Goal: Information Seeking & Learning: Find specific fact

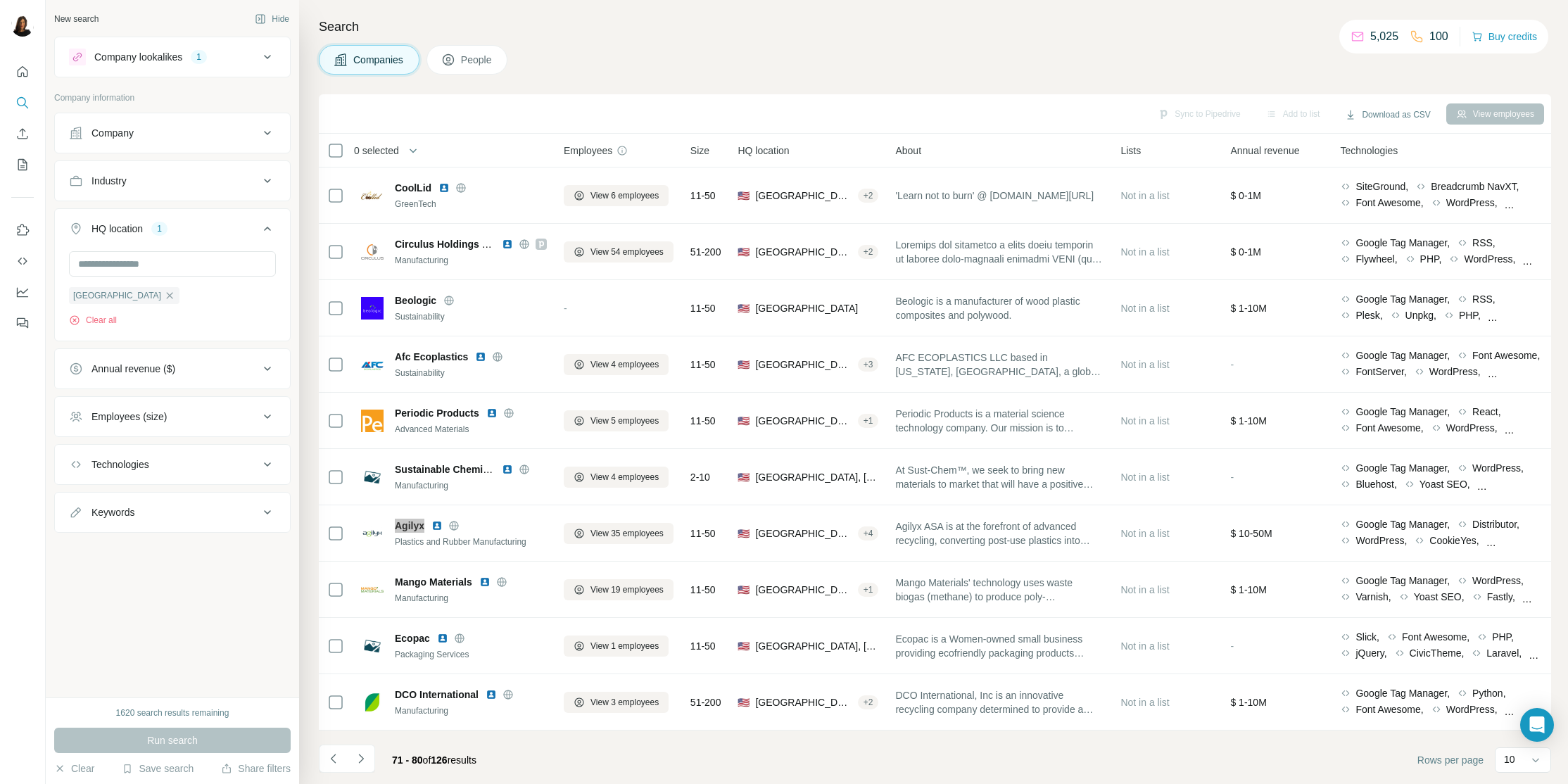
scroll to position [7054, 0]
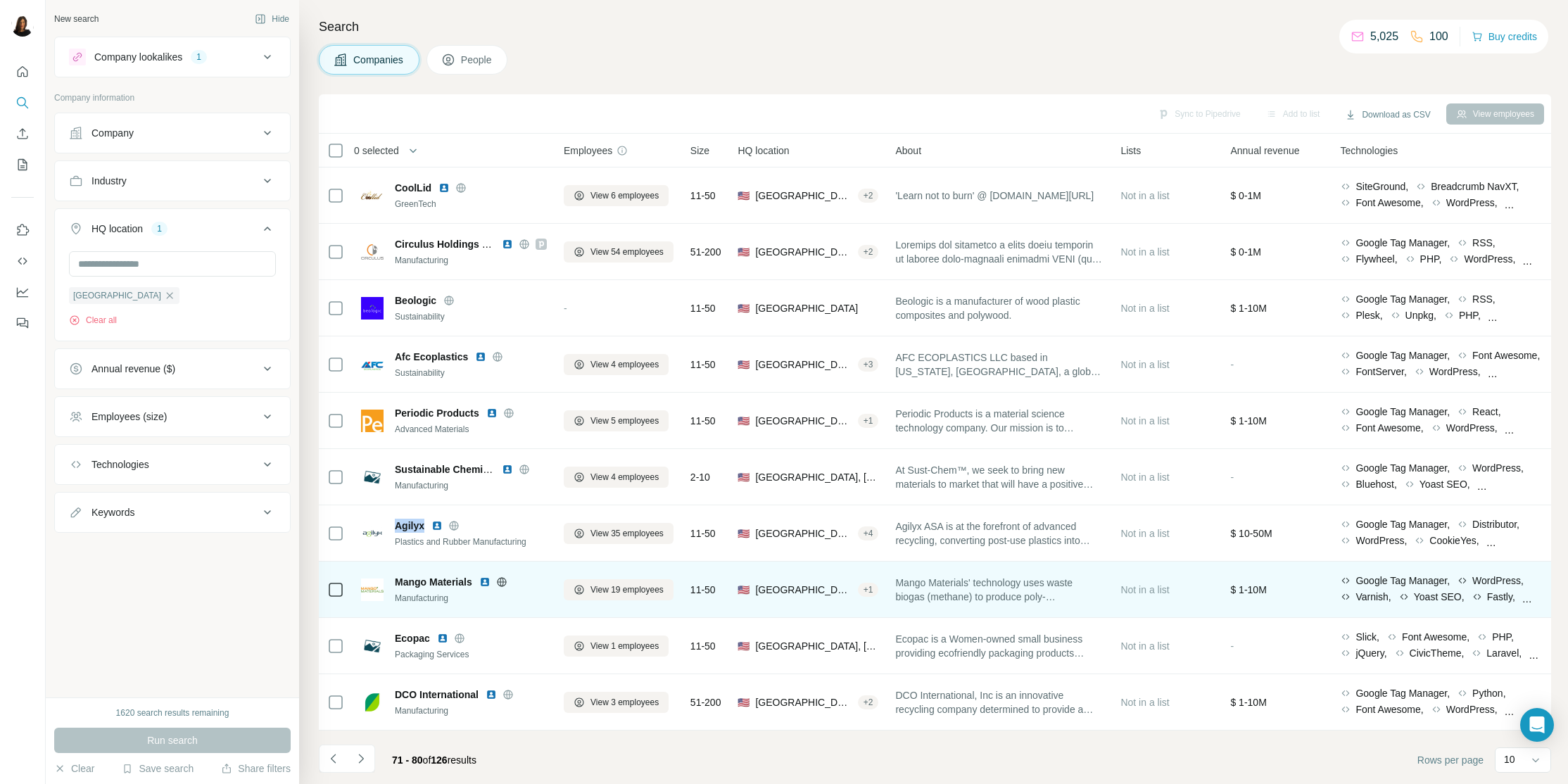
click at [397, 581] on span "Mango Materials" at bounding box center [434, 581] width 78 height 14
drag, startPoint x: 399, startPoint y: 581, endPoint x: 445, endPoint y: 584, distance: 46.1
click at [445, 584] on span "Mango Materials" at bounding box center [434, 581] width 78 height 14
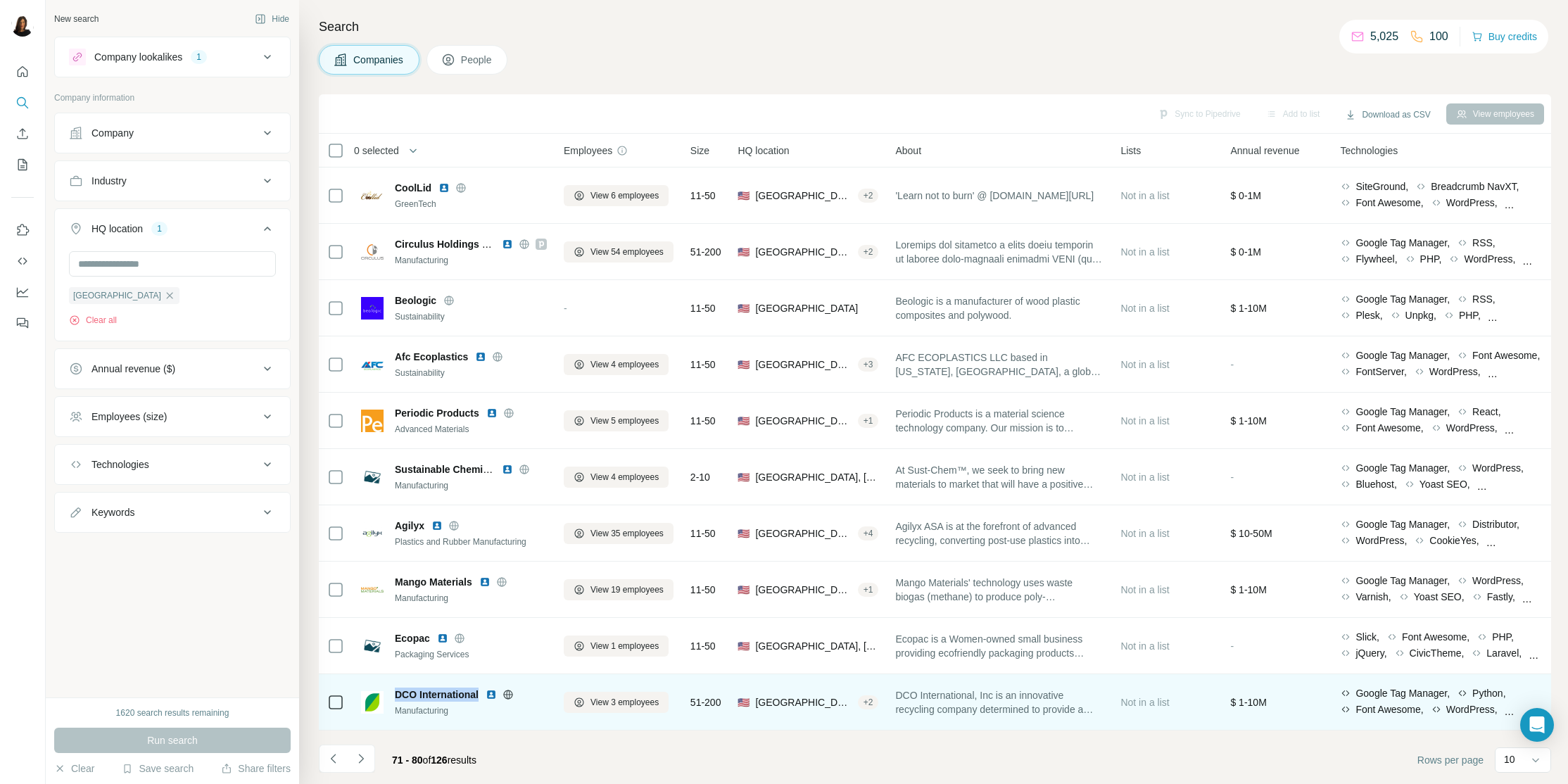
drag, startPoint x: 394, startPoint y: 690, endPoint x: 481, endPoint y: 694, distance: 87.1
click at [481, 694] on div "DCO International" at bounding box center [471, 694] width 152 height 14
copy span "DCO International"
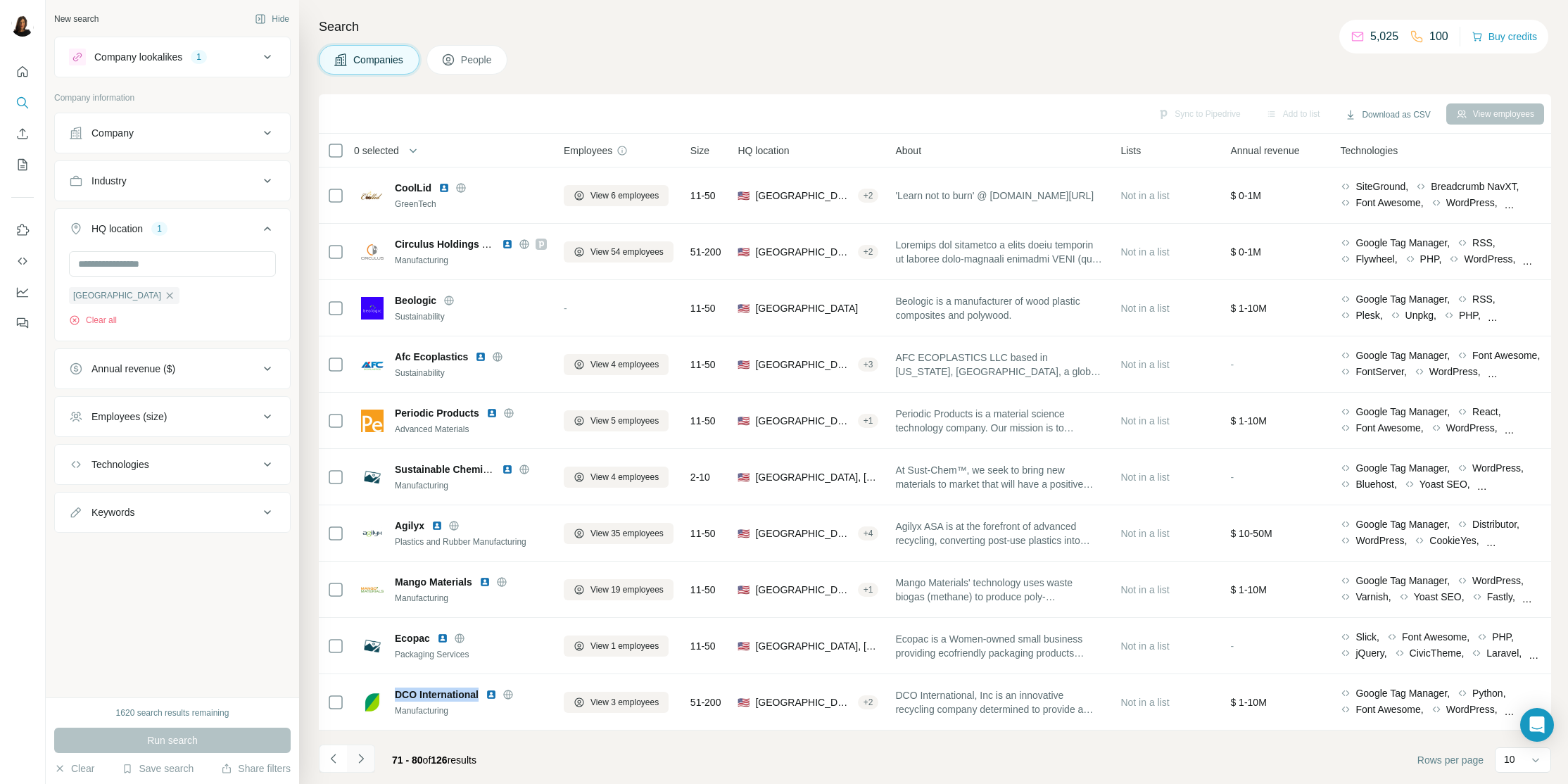
click at [361, 760] on icon "Navigate to next page" at bounding box center [360, 757] width 5 height 9
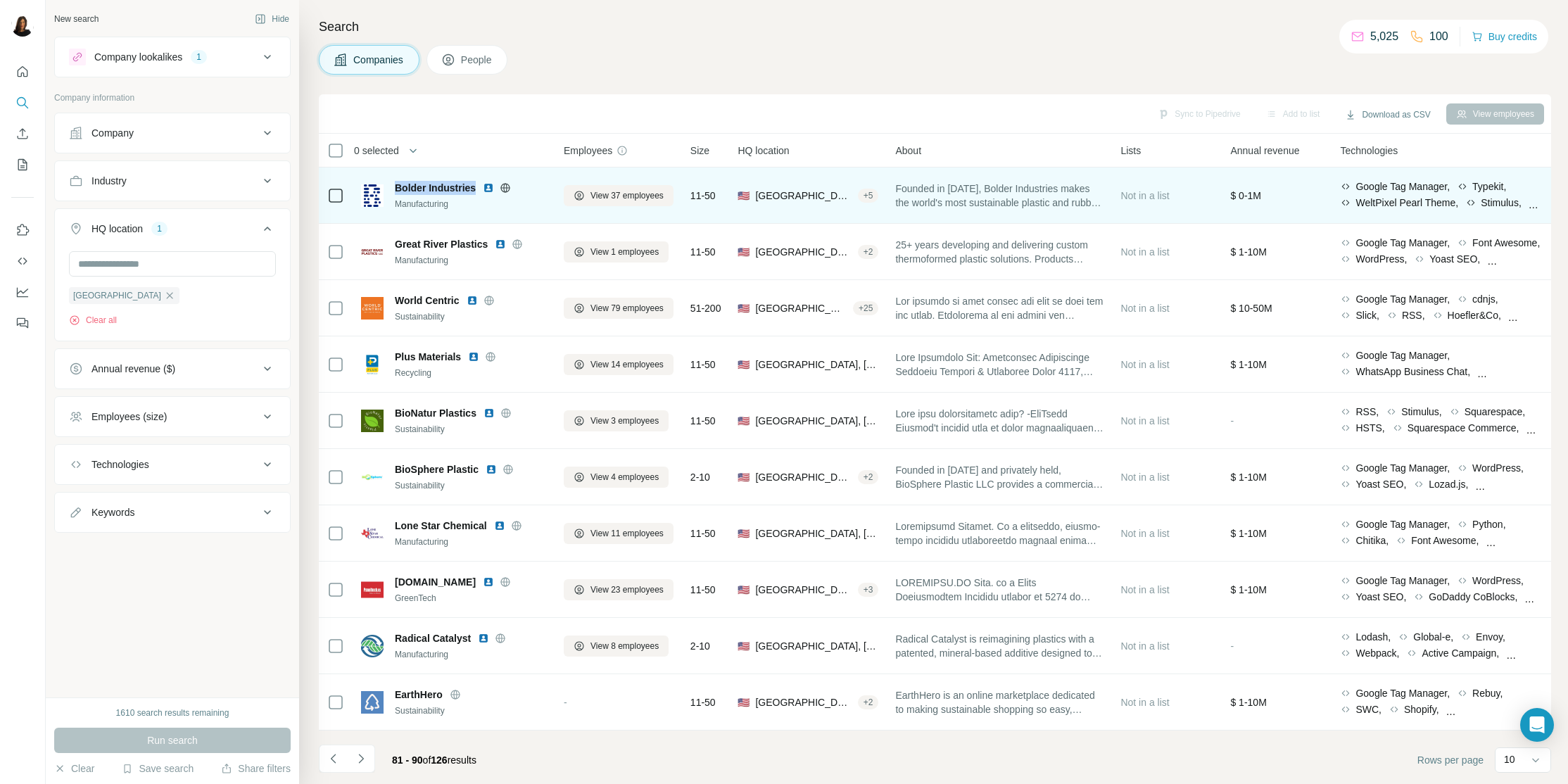
drag, startPoint x: 395, startPoint y: 187, endPoint x: 476, endPoint y: 186, distance: 81.0
click at [476, 186] on div "Bolder Industries" at bounding box center [471, 188] width 152 height 14
copy span "Bolder Industries"
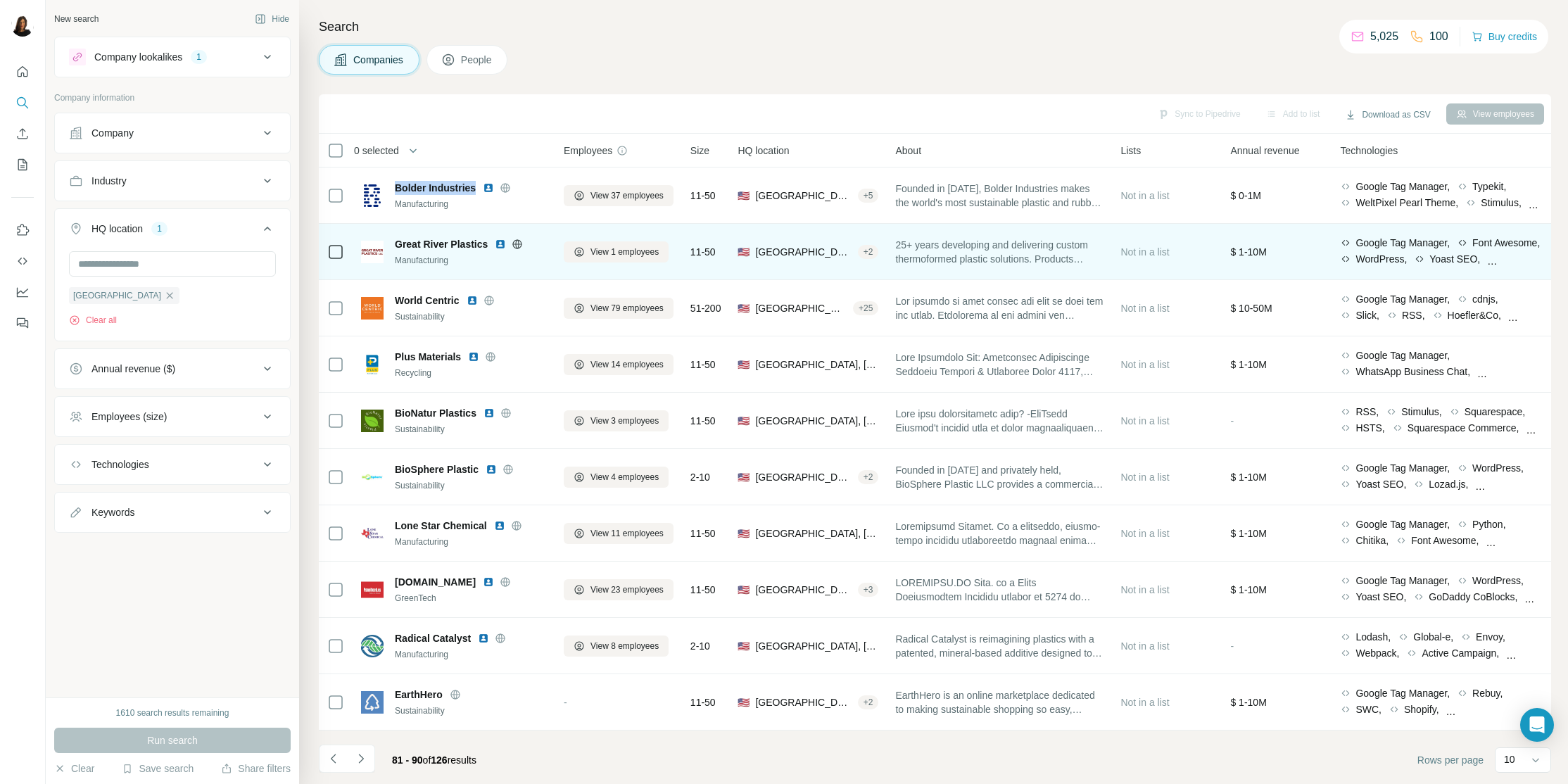
click at [396, 245] on span "Great River Plastics" at bounding box center [442, 244] width 93 height 14
drag, startPoint x: 425, startPoint y: 245, endPoint x: 473, endPoint y: 249, distance: 48.2
click at [473, 249] on span "Great River Plastics" at bounding box center [442, 244] width 93 height 14
copy span "Great River Plastics"
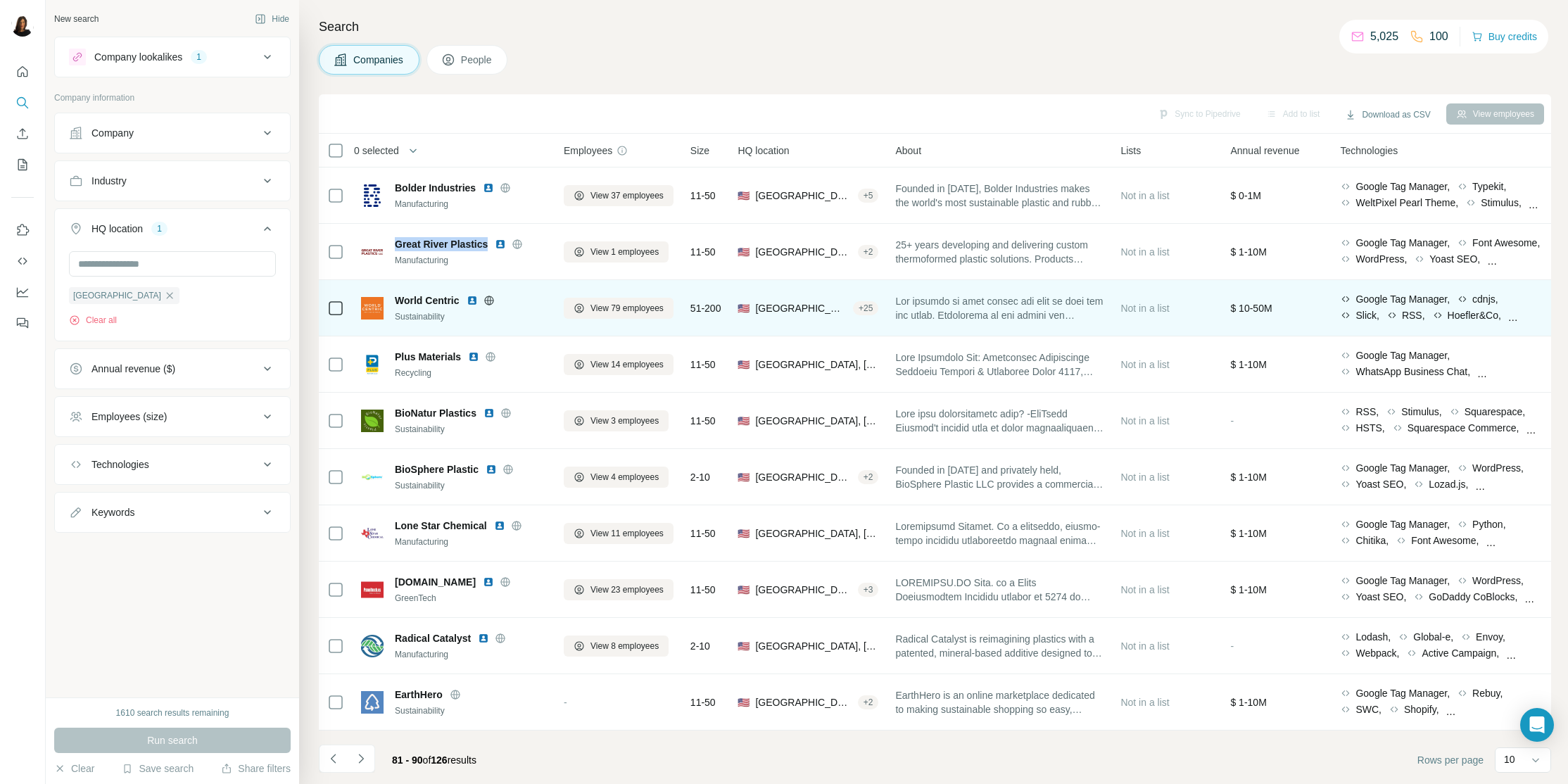
click at [393, 297] on div "World Centric Sustainability" at bounding box center [453, 308] width 186 height 30
drag, startPoint x: 396, startPoint y: 297, endPoint x: 449, endPoint y: 301, distance: 53.2
click at [449, 301] on div "World Centric Sustainability" at bounding box center [453, 308] width 186 height 30
copy span "World Centric"
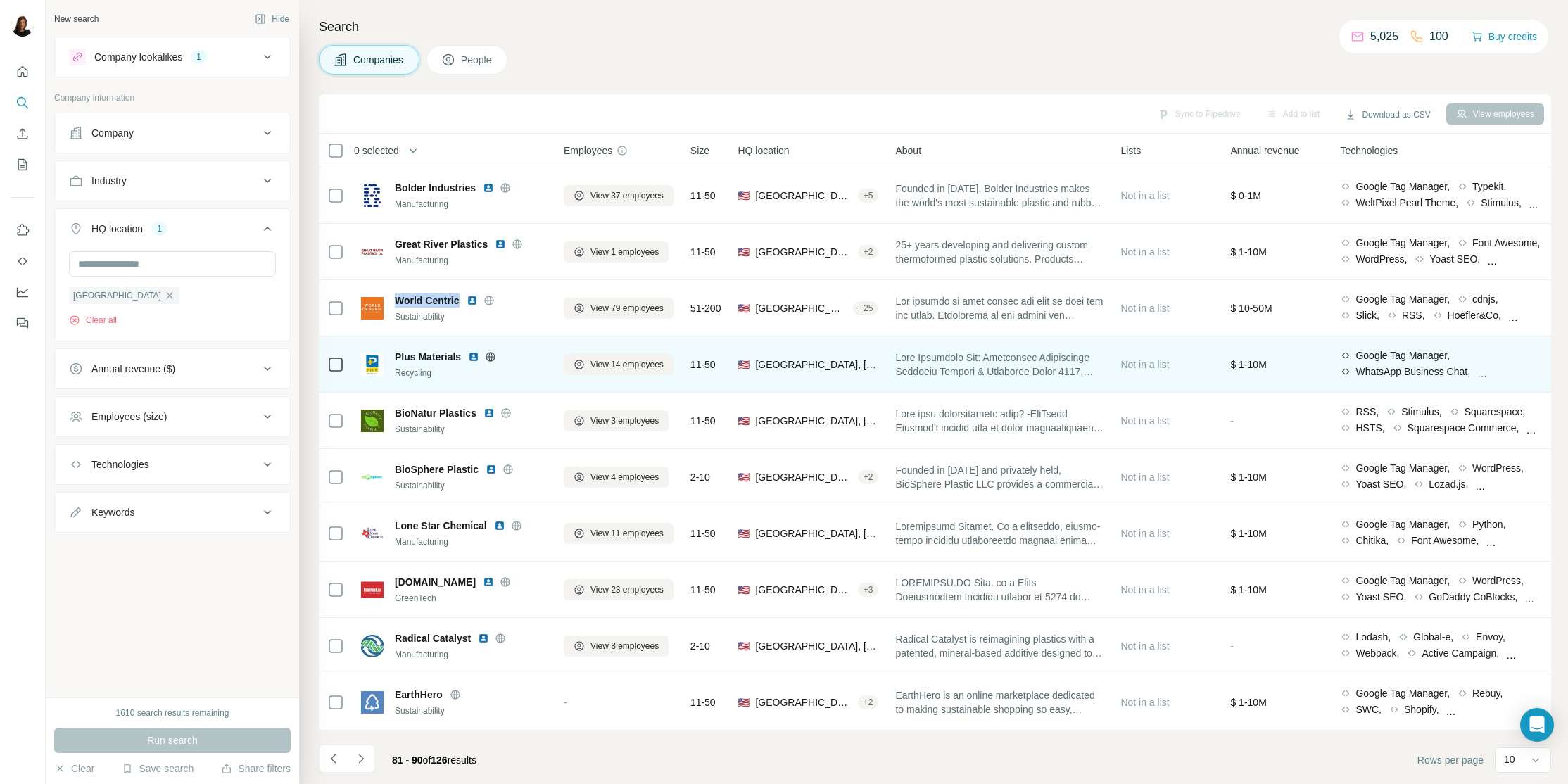
click at [390, 356] on div "Plus Materials Recycling" at bounding box center [453, 364] width 186 height 30
drag, startPoint x: 402, startPoint y: 356, endPoint x: 444, endPoint y: 360, distance: 42.2
click at [444, 360] on div "Plus Materials Recycling" at bounding box center [453, 364] width 186 height 30
copy span "Plus Materials"
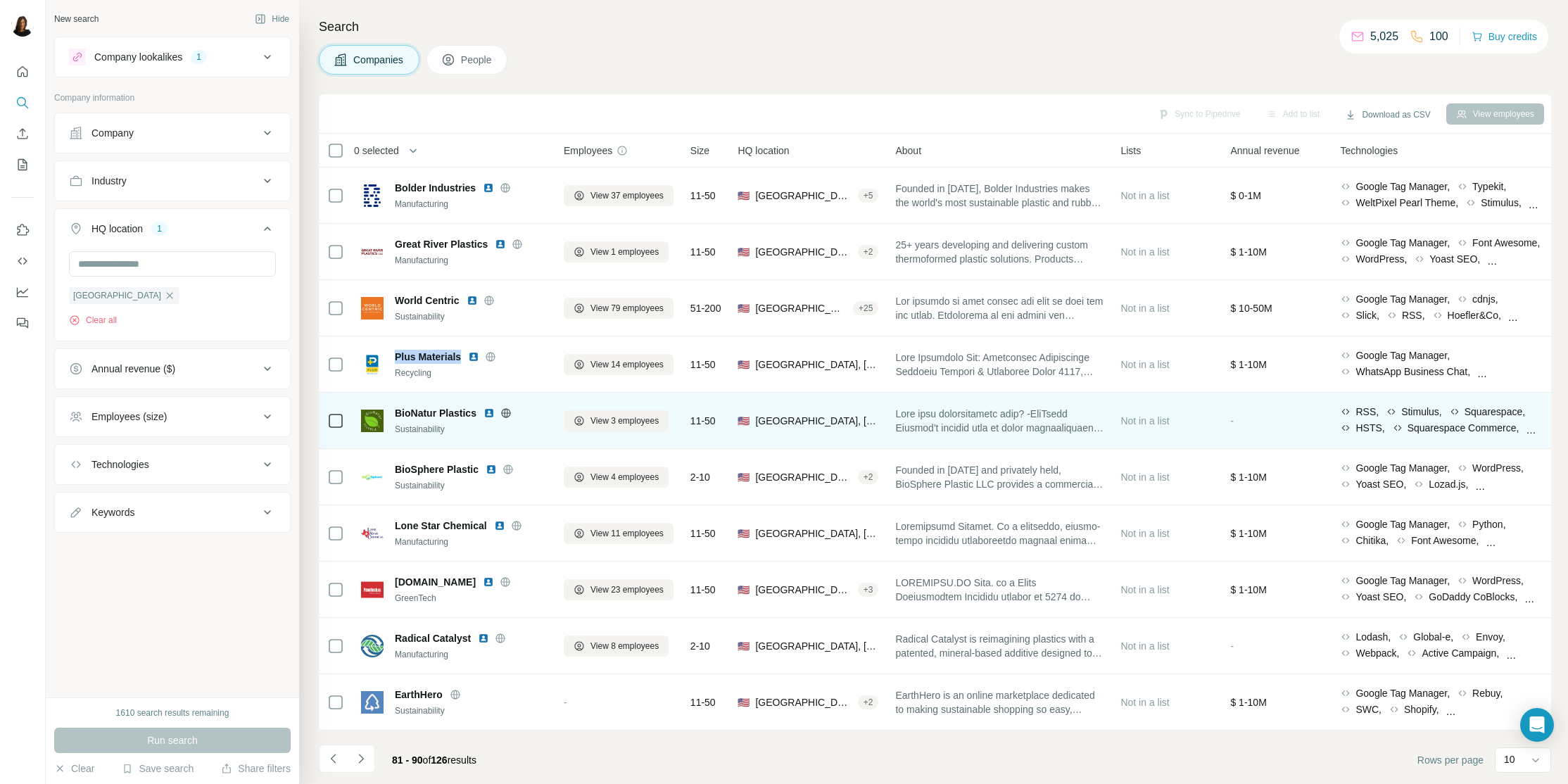
click at [392, 409] on div "BioNatur Plastics Sustainability" at bounding box center [453, 421] width 186 height 30
drag, startPoint x: 400, startPoint y: 409, endPoint x: 471, endPoint y: 412, distance: 71.1
click at [471, 412] on div "BioNatur Plastics Sustainability" at bounding box center [453, 421] width 186 height 30
copy span "BioNatur Plastics"
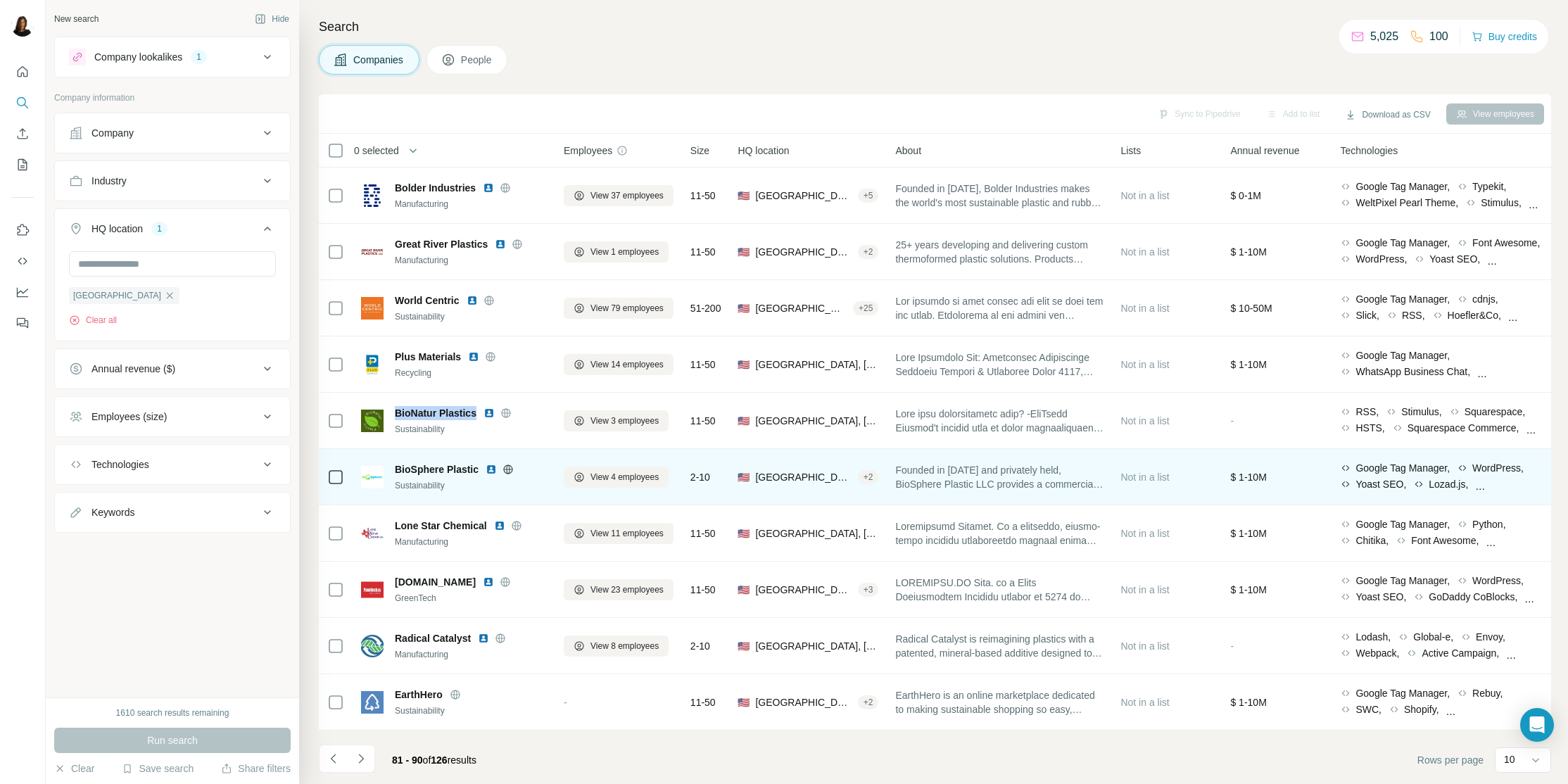
click at [397, 464] on span "BioSphere Plastic" at bounding box center [437, 469] width 84 height 14
drag, startPoint x: 397, startPoint y: 464, endPoint x: 458, endPoint y: 464, distance: 61.0
click at [458, 464] on span "BioSphere Plastic" at bounding box center [437, 469] width 84 height 14
copy span "BioSphere Plastic"
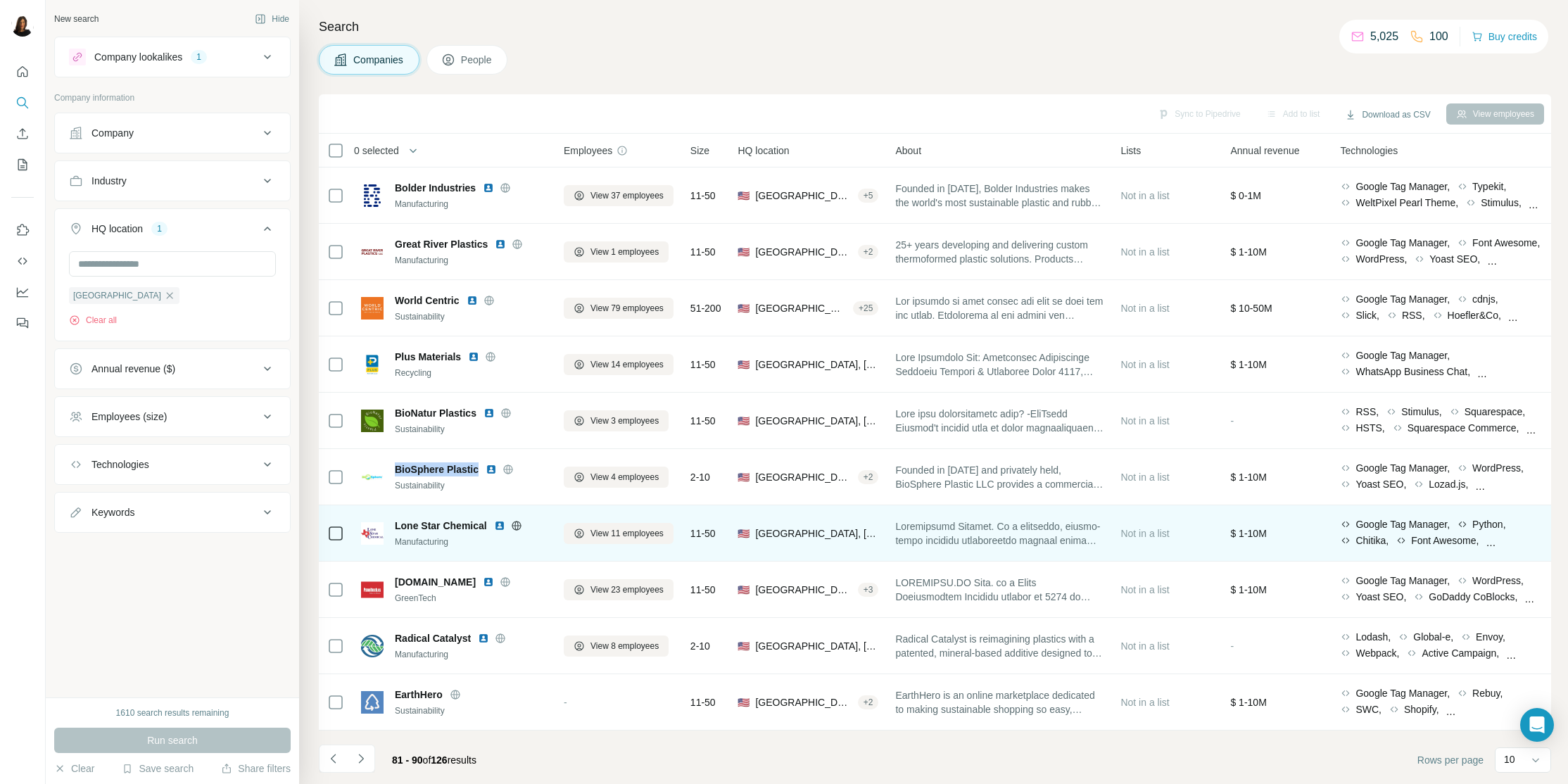
click at [395, 526] on span "Lone Star Chemical" at bounding box center [442, 525] width 93 height 14
drag, startPoint x: 395, startPoint y: 526, endPoint x: 461, endPoint y: 528, distance: 66.0
click at [461, 528] on span "Lone Star Chemical" at bounding box center [442, 525] width 93 height 14
copy span "Lone Star Chemical"
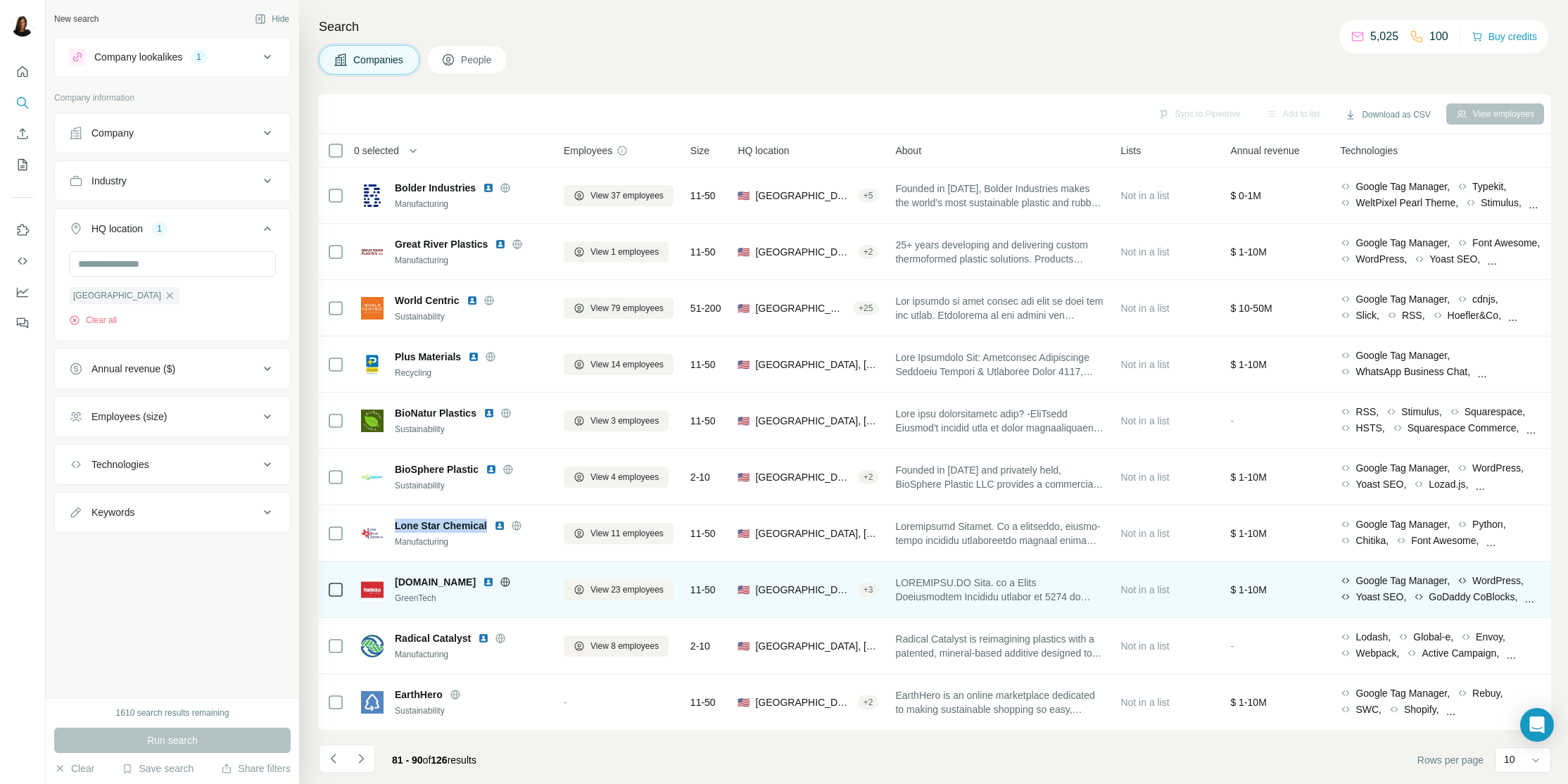
click at [397, 579] on span "[DOMAIN_NAME]" at bounding box center [436, 581] width 81 height 14
drag, startPoint x: 397, startPoint y: 579, endPoint x: 449, endPoint y: 579, distance: 52.0
click at [449, 579] on span "[DOMAIN_NAME]" at bounding box center [436, 581] width 81 height 14
copy span "[DOMAIN_NAME]"
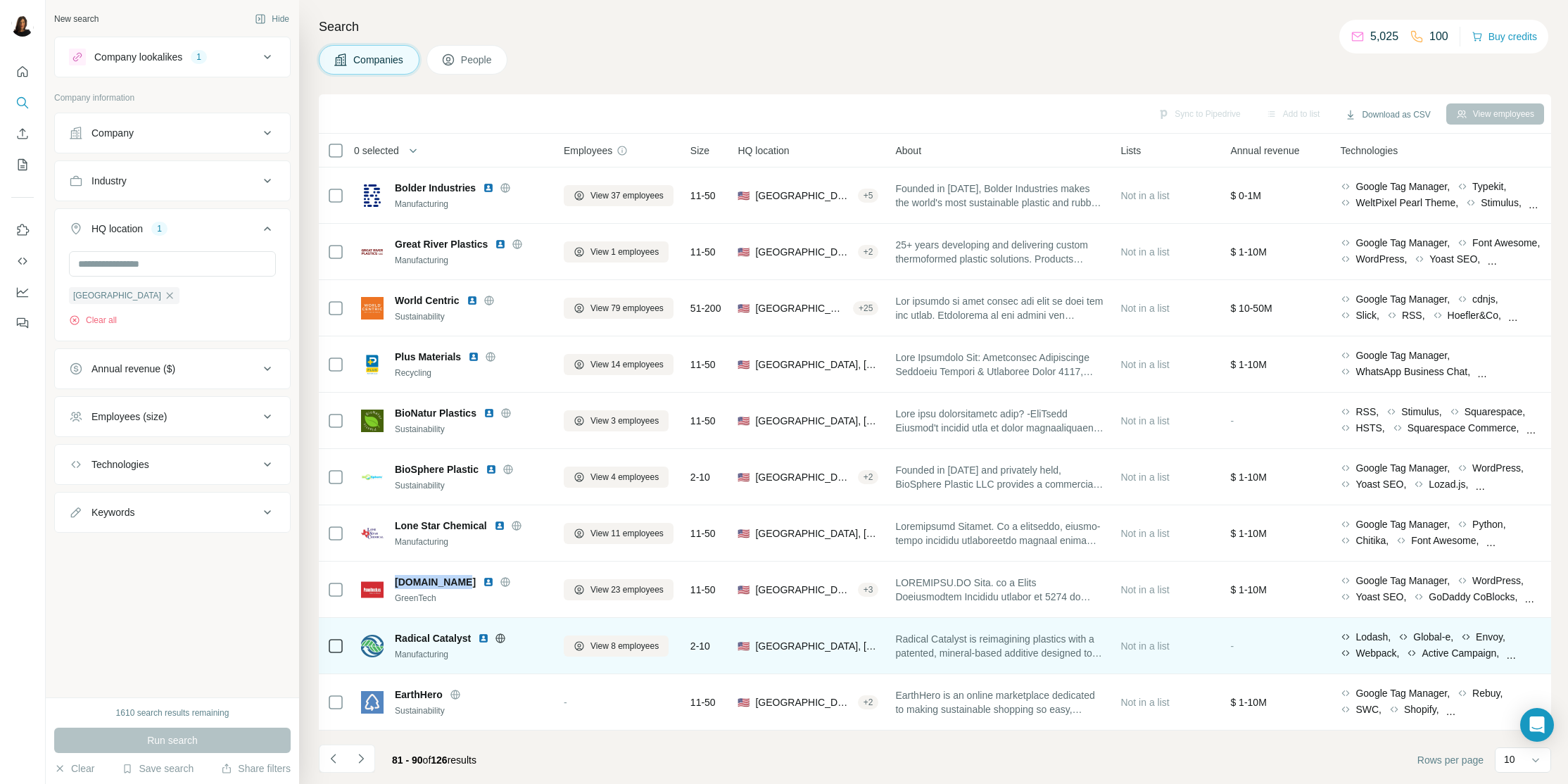
click at [397, 634] on span "Radical Catalyst" at bounding box center [433, 638] width 76 height 14
drag, startPoint x: 402, startPoint y: 634, endPoint x: 449, endPoint y: 634, distance: 47.0
click at [449, 634] on span "Radical Catalyst" at bounding box center [433, 638] width 76 height 14
copy span "Radical Catalyst"
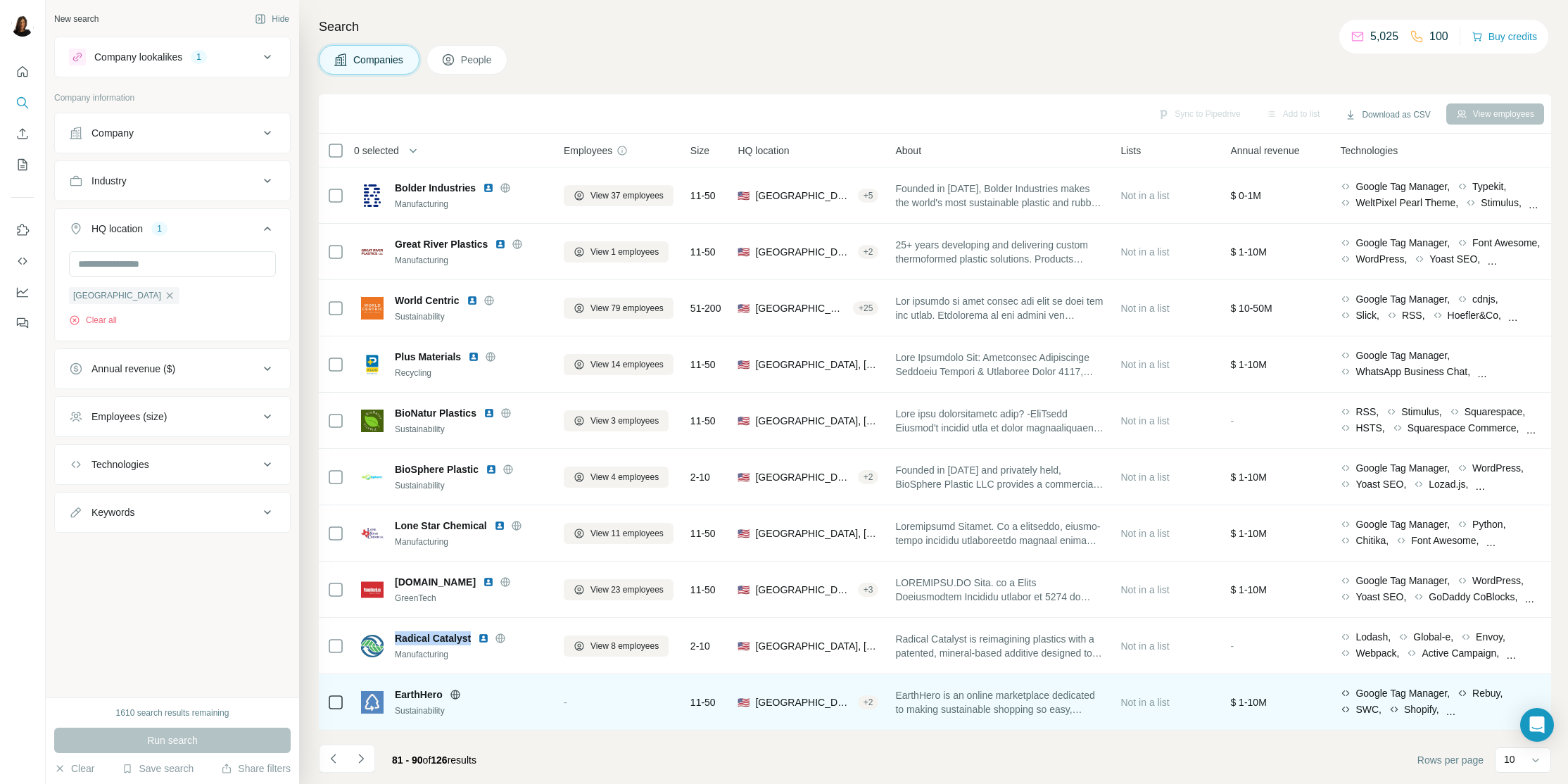
click at [399, 695] on span "EarthHero" at bounding box center [419, 694] width 48 height 14
drag, startPoint x: 402, startPoint y: 695, endPoint x: 429, endPoint y: 695, distance: 27.0
click at [429, 695] on span "EarthHero" at bounding box center [419, 694] width 48 height 14
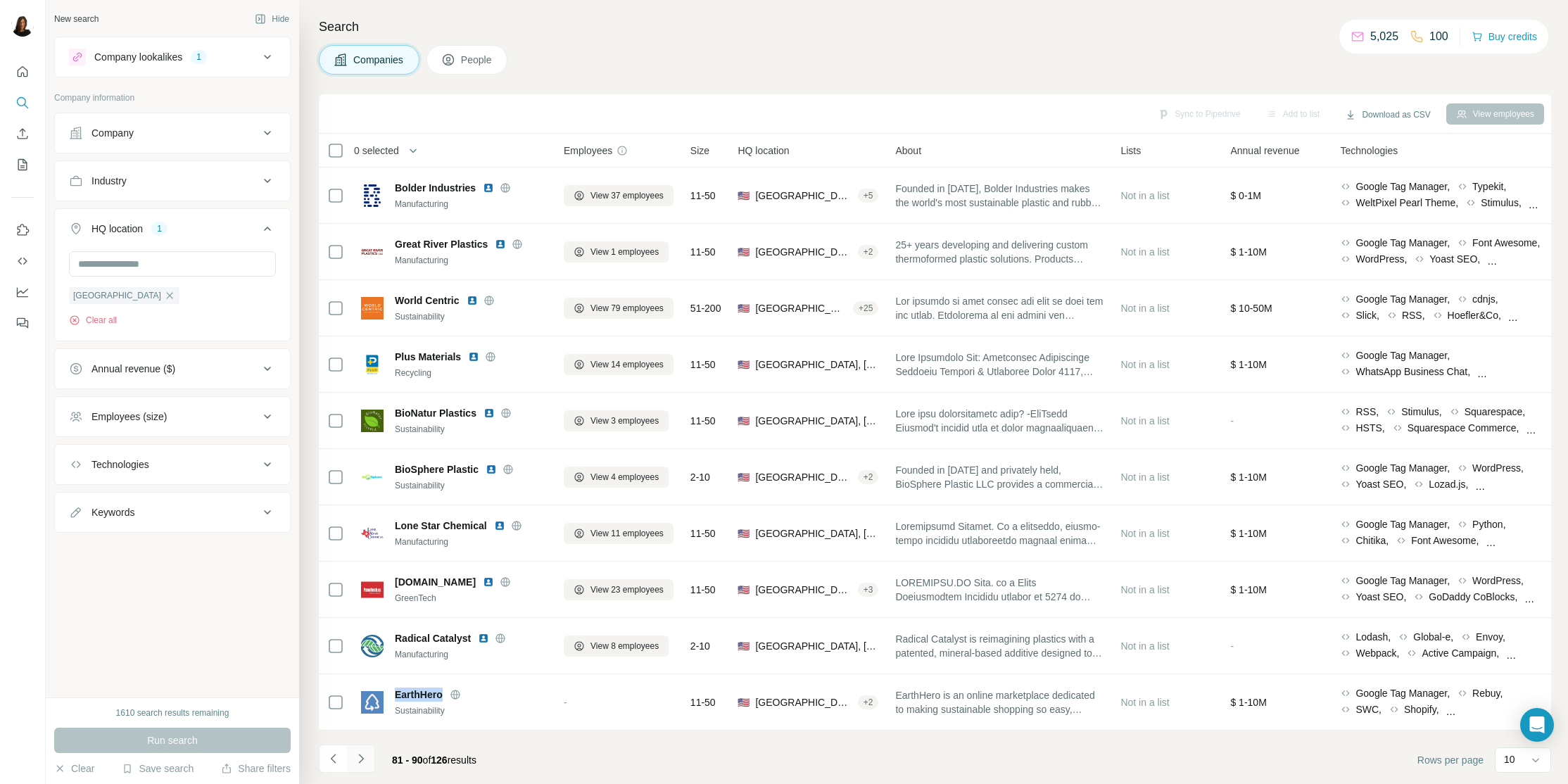
click at [368, 756] on button "Navigate to next page" at bounding box center [361, 758] width 29 height 29
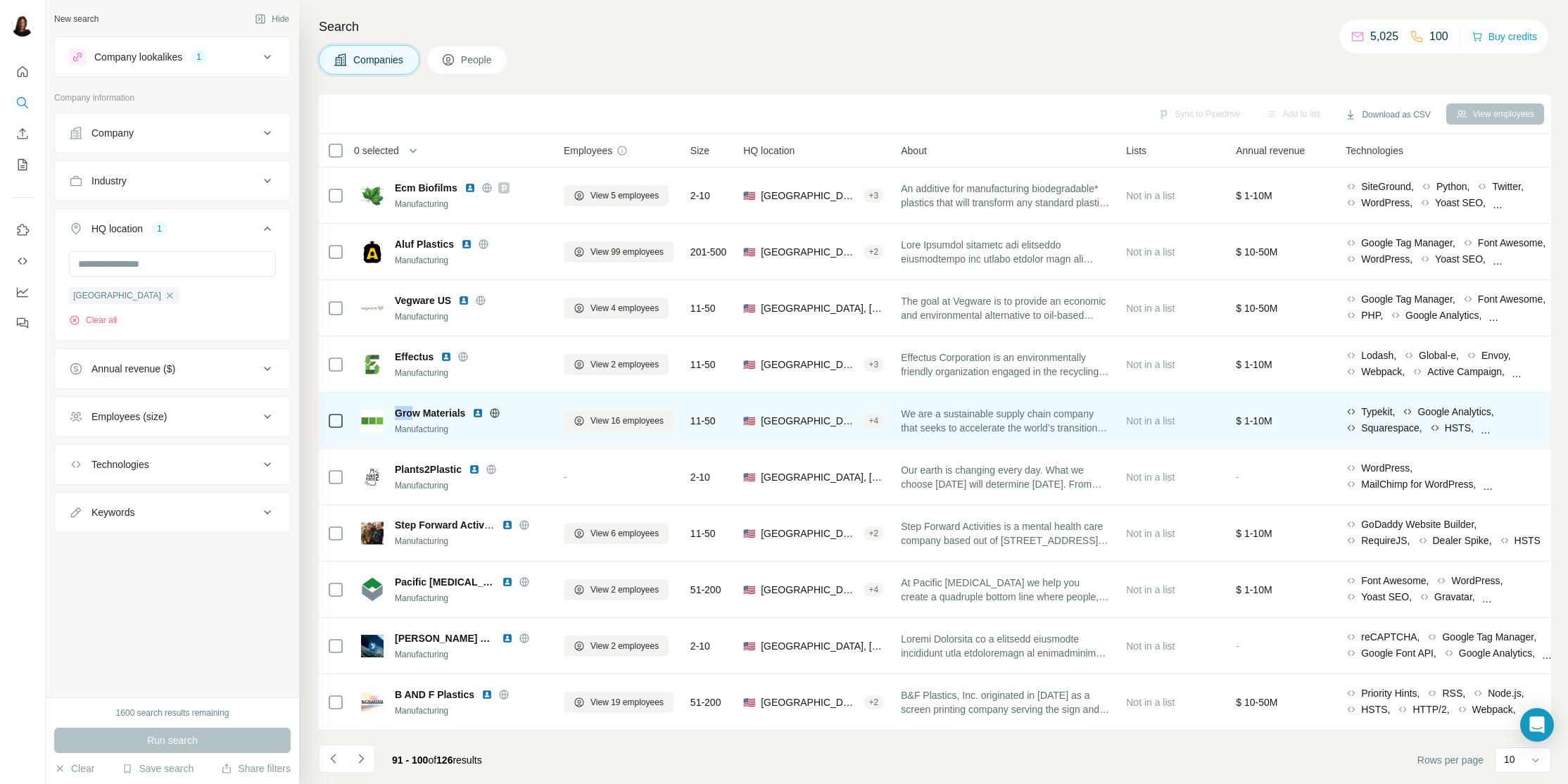
drag, startPoint x: 393, startPoint y: 412, endPoint x: 406, endPoint y: 410, distance: 13.2
click at [406, 410] on div "Grow Materials Manufacturing" at bounding box center [453, 421] width 186 height 30
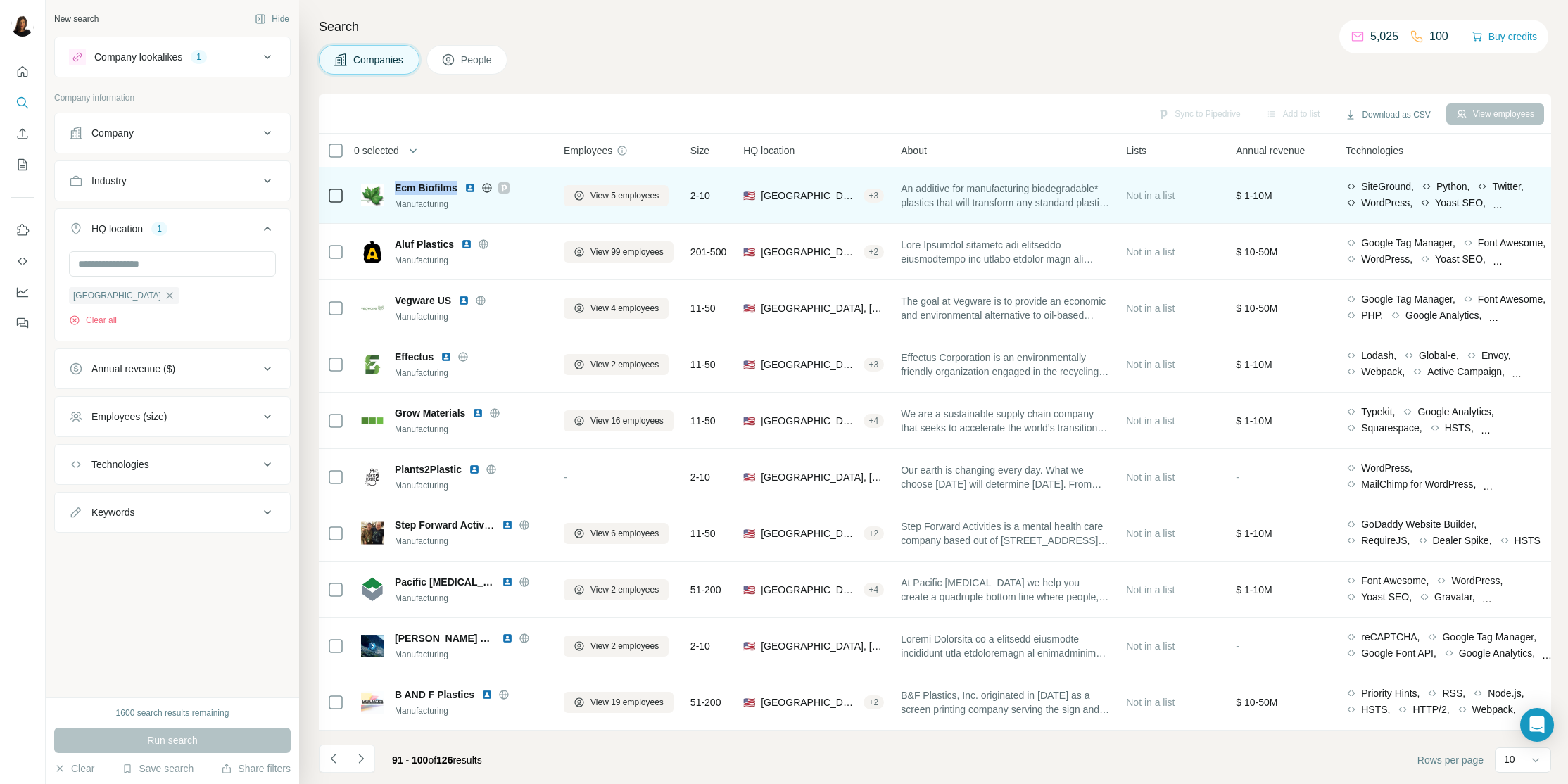
drag, startPoint x: 396, startPoint y: 183, endPoint x: 459, endPoint y: 191, distance: 63.5
click at [459, 191] on div "Ecm Biofilms Manufacturing" at bounding box center [453, 196] width 186 height 30
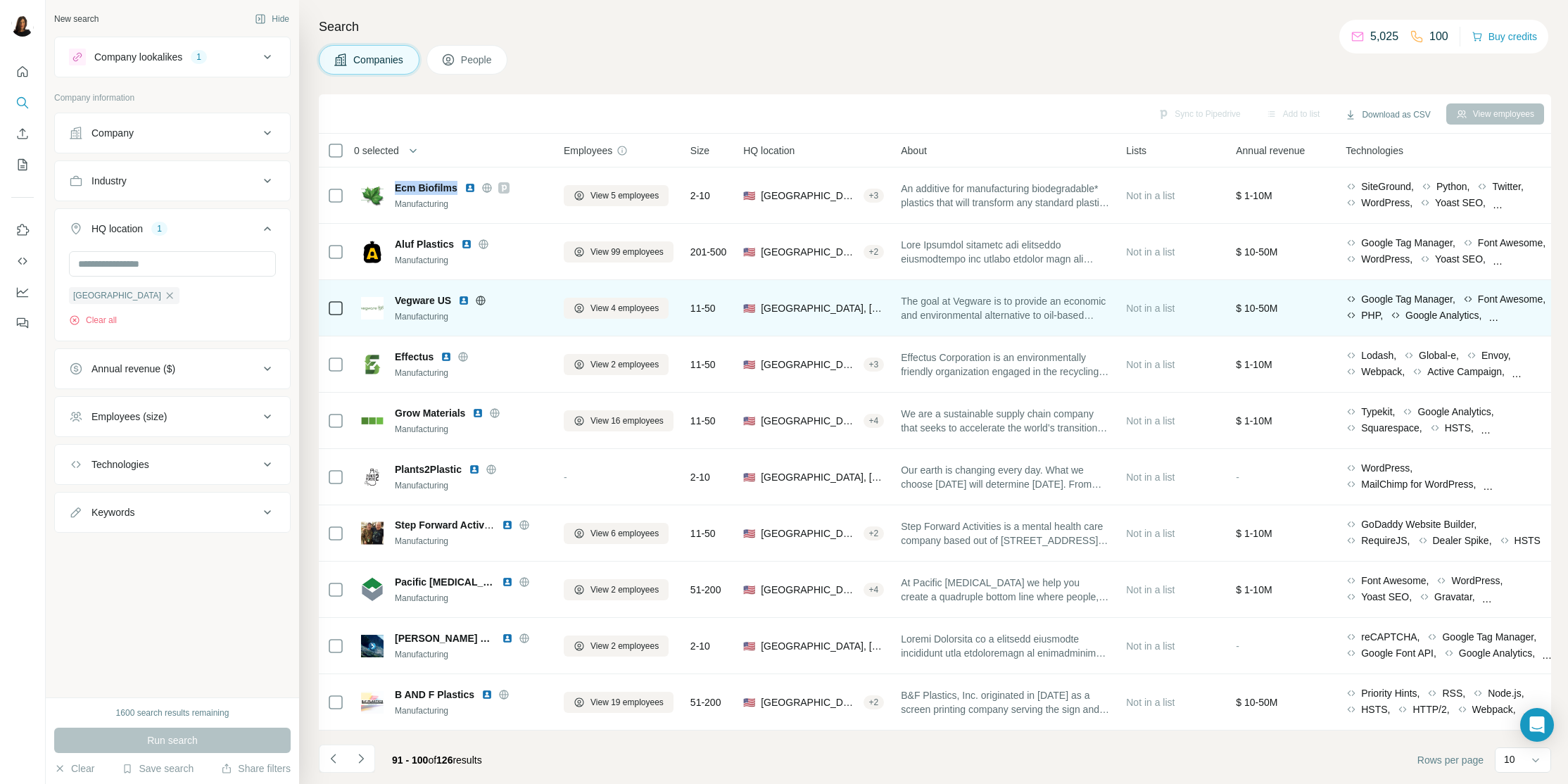
click at [392, 301] on div "Vegware US Manufacturing" at bounding box center [453, 308] width 186 height 30
drag, startPoint x: 395, startPoint y: 301, endPoint x: 442, endPoint y: 301, distance: 47.0
click at [443, 304] on div "Vegware US Manufacturing" at bounding box center [453, 308] width 186 height 30
